Goal: Task Accomplishment & Management: Manage account settings

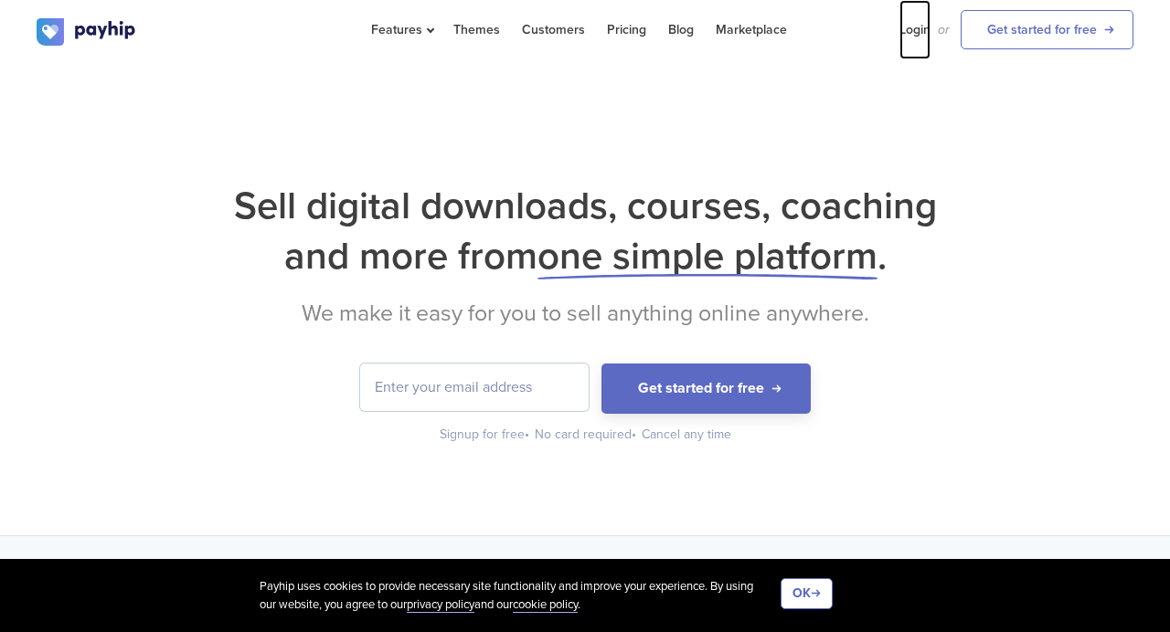
click at [905, 48] on link "Login" at bounding box center [914, 29] width 31 height 59
click at [910, 26] on link "Login" at bounding box center [914, 29] width 31 height 59
